Goal: Task Accomplishment & Management: Complete application form

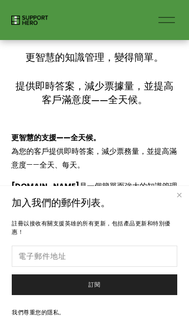
click at [182, 192] on link "關閉" at bounding box center [179, 195] width 16 height 16
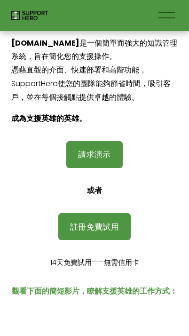
scroll to position [140, 0]
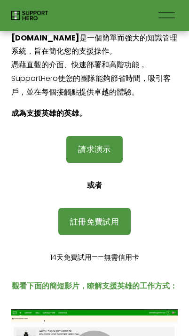
click at [110, 144] on link "請求演示" at bounding box center [94, 149] width 56 height 26
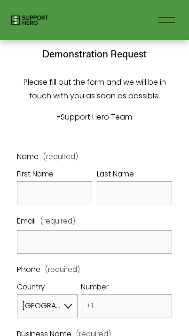
select select "US"
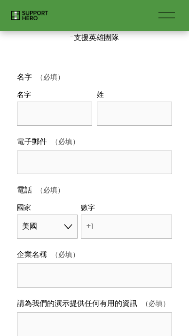
scroll to position [47, 0]
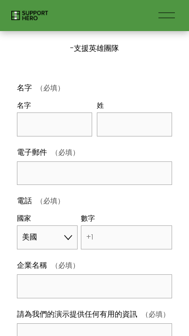
click at [175, 20] on button "開啟選單 Close Menu" at bounding box center [167, 15] width 22 height 17
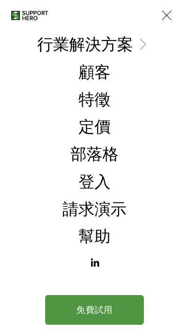
scroll to position [27, 0]
click at [174, 16] on div at bounding box center [166, 15] width 16 height 16
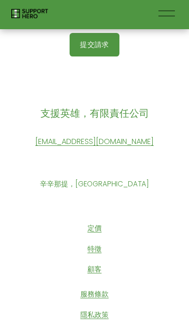
scroll to position [391, 0]
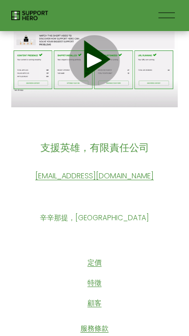
scroll to position [372, 0]
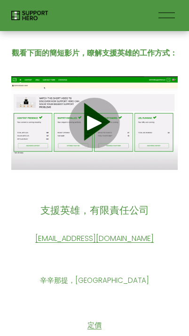
click at [98, 115] on div "玩" at bounding box center [94, 122] width 23 height 23
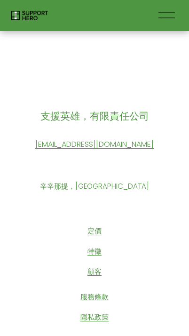
scroll to position [464, 0]
